Goal: Navigation & Orientation: Go to known website

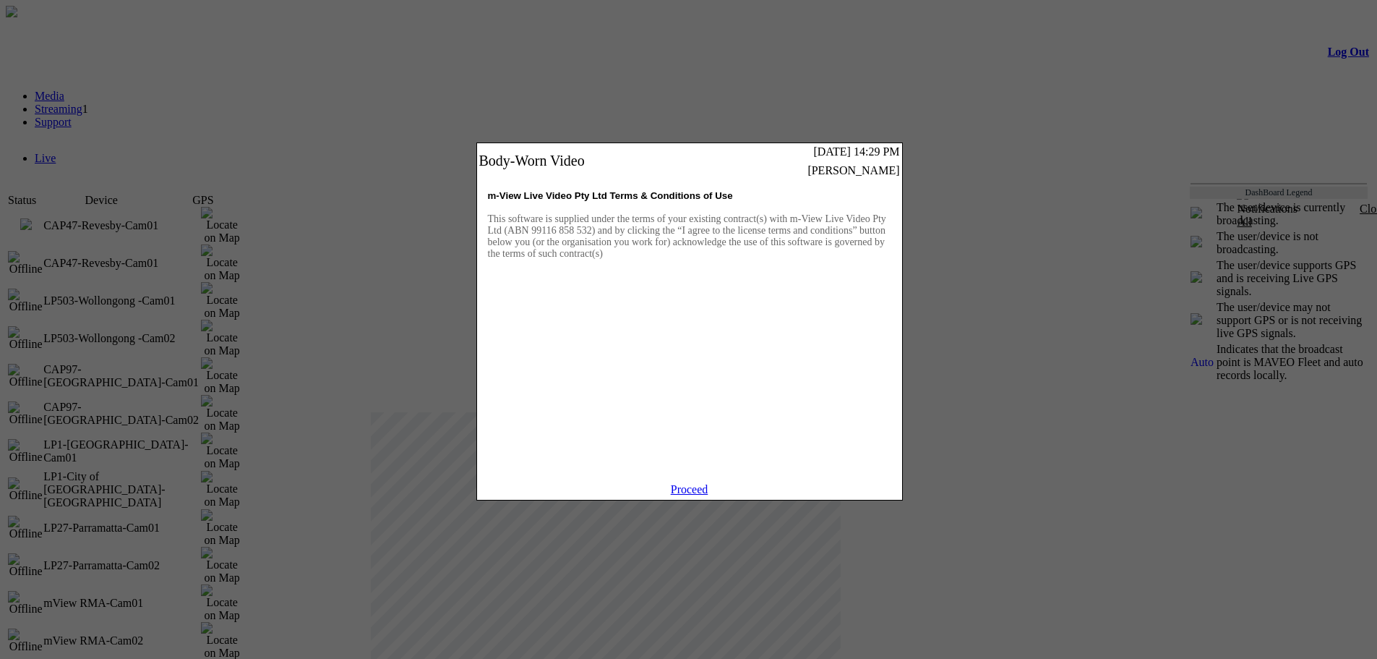
click at [698, 495] on link "Proceed" at bounding box center [690, 489] width 38 height 12
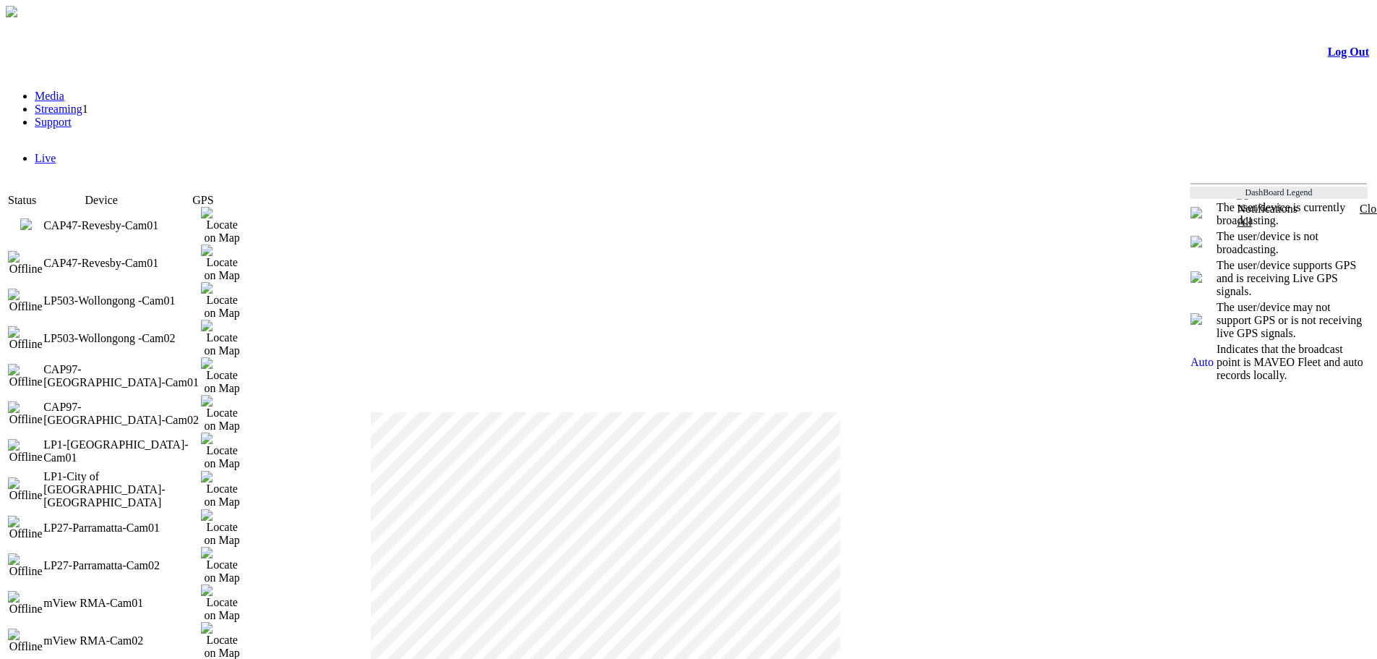
click at [1328, 58] on link "Log Out" at bounding box center [1348, 52] width 41 height 12
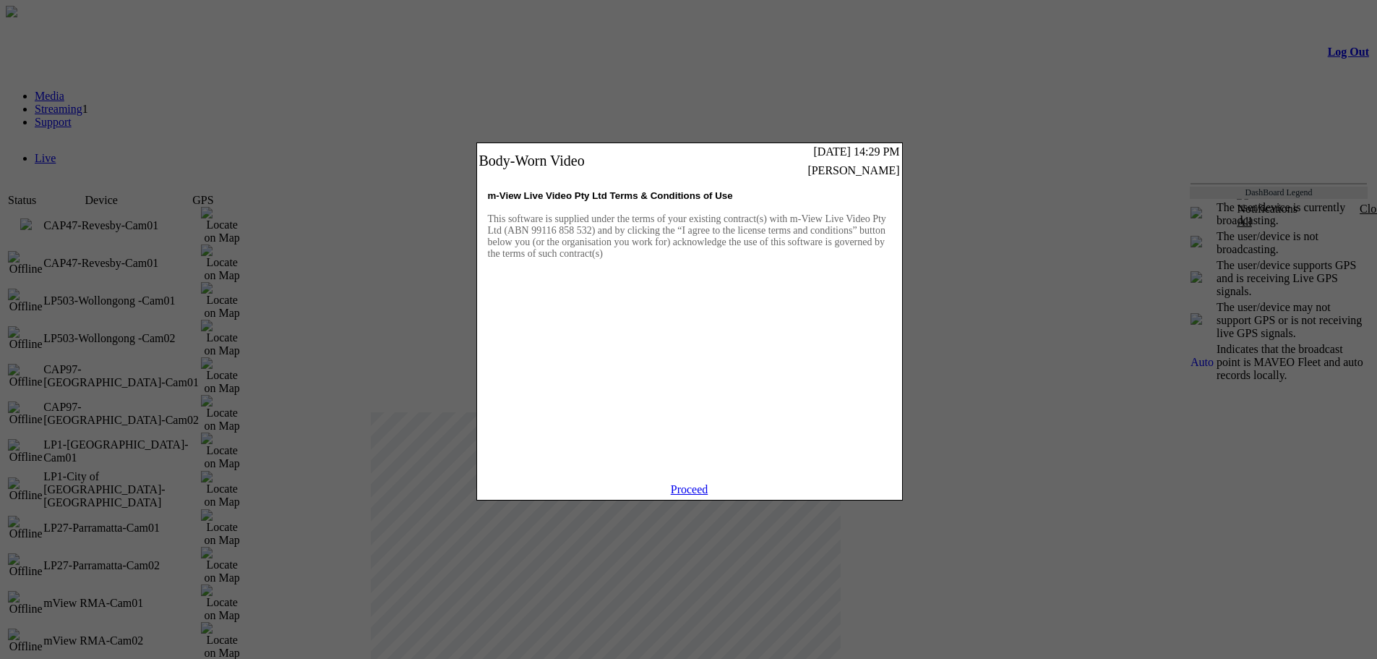
click at [701, 495] on link "Proceed" at bounding box center [690, 489] width 38 height 12
